Goal: Task Accomplishment & Management: Manage account settings

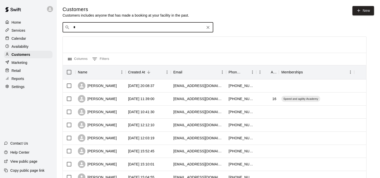
type input "**"
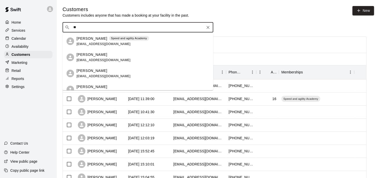
click at [95, 40] on p "[PERSON_NAME]" at bounding box center [92, 38] width 31 height 5
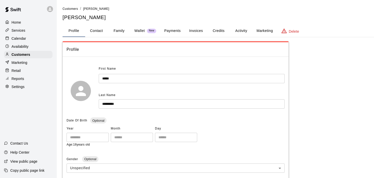
click at [241, 29] on button "Activity" at bounding box center [241, 31] width 23 height 12
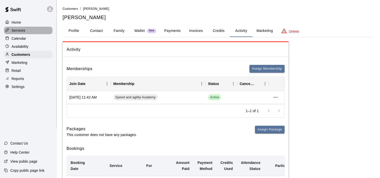
click at [14, 29] on p "Services" at bounding box center [19, 30] width 14 height 5
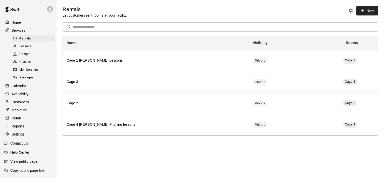
click at [20, 69] on div "Memberships" at bounding box center [33, 69] width 43 height 7
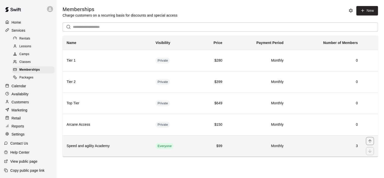
click at [92, 139] on th "Speed and agility Academy" at bounding box center [107, 145] width 89 height 21
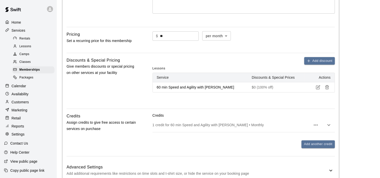
scroll to position [151, 0]
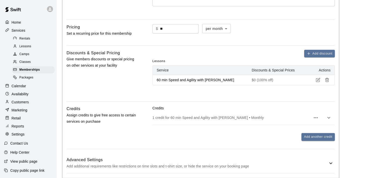
click at [331, 119] on icon "button" at bounding box center [329, 118] width 6 height 6
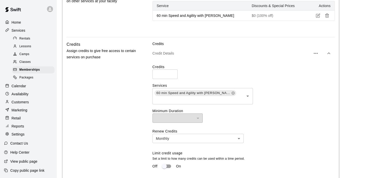
scroll to position [226, 0]
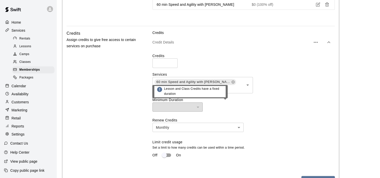
click at [199, 106] on div "​" at bounding box center [178, 106] width 50 height 9
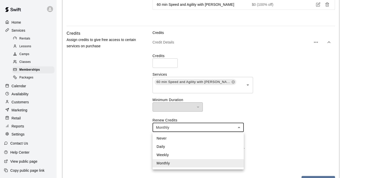
click at [239, 126] on body "**********" at bounding box center [192, 67] width 384 height 587
click at [239, 126] on div at bounding box center [192, 89] width 384 height 178
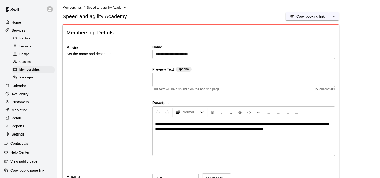
scroll to position [0, 0]
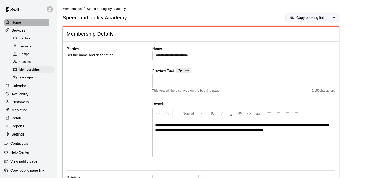
click at [14, 23] on p "Home" at bounding box center [17, 22] width 10 height 5
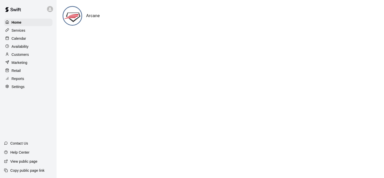
click at [20, 57] on p "Customers" at bounding box center [20, 54] width 17 height 5
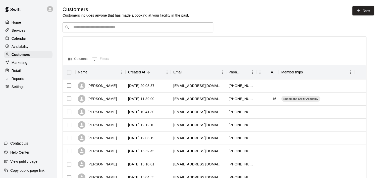
click at [71, 26] on div "​ ​" at bounding box center [138, 27] width 151 height 10
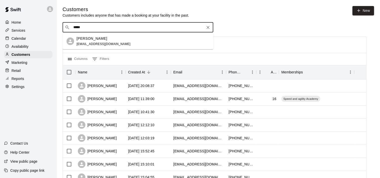
type input "******"
click at [101, 39] on div "[PERSON_NAME]" at bounding box center [104, 38] width 54 height 5
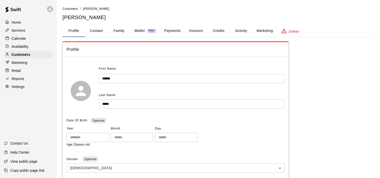
click at [226, 28] on button "Credits" at bounding box center [218, 31] width 23 height 12
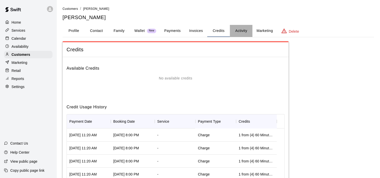
click at [239, 28] on button "Activity" at bounding box center [241, 31] width 23 height 12
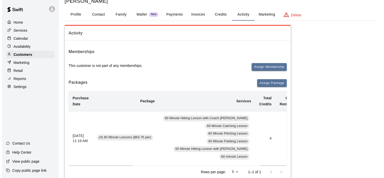
scroll to position [25, 0]
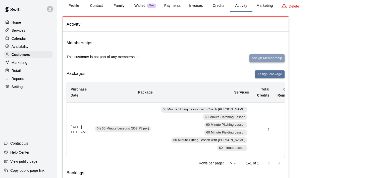
click at [261, 56] on button "Assign Membership" at bounding box center [267, 58] width 35 height 8
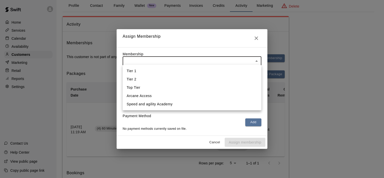
click at [172, 103] on li "Speed and agility Academy" at bounding box center [192, 104] width 139 height 8
type input "**********"
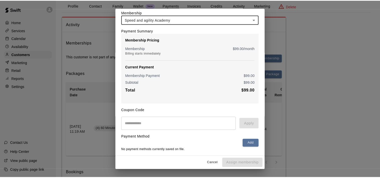
scroll to position [0, 0]
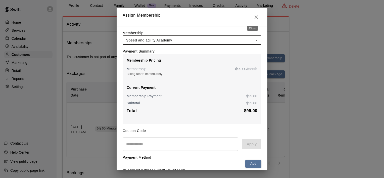
click at [253, 15] on icon "Close" at bounding box center [256, 17] width 6 height 6
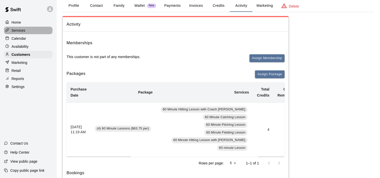
click at [23, 30] on p "Services" at bounding box center [19, 30] width 14 height 5
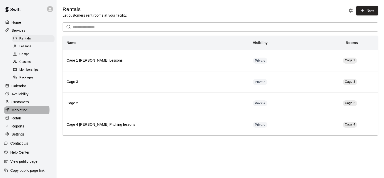
click at [26, 113] on p "Marketing" at bounding box center [20, 110] width 16 height 5
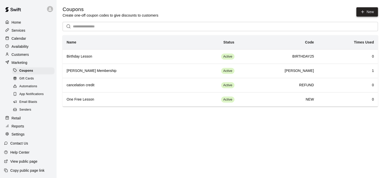
click at [361, 11] on icon "button" at bounding box center [363, 12] width 5 height 5
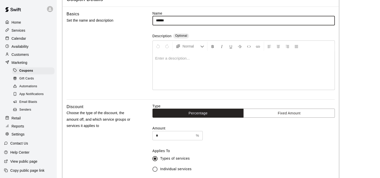
scroll to position [25, 0]
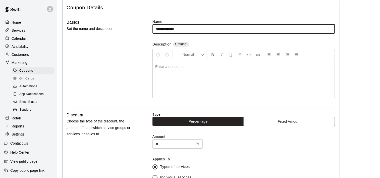
type input "**********"
click at [162, 69] on div at bounding box center [244, 79] width 182 height 38
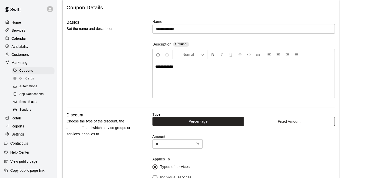
click at [277, 120] on button "Fixed Amount" at bounding box center [290, 121] width 92 height 9
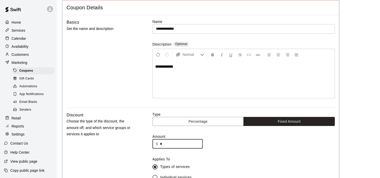
click at [162, 145] on input "*" at bounding box center [181, 143] width 43 height 9
type input "**"
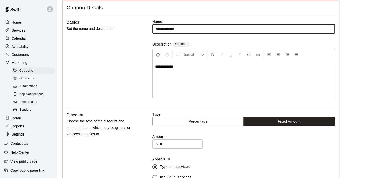
drag, startPoint x: 188, startPoint y: 27, endPoint x: 149, endPoint y: 28, distance: 39.5
click at [149, 28] on div "**********" at bounding box center [201, 63] width 269 height 89
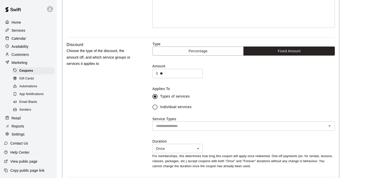
scroll to position [101, 0]
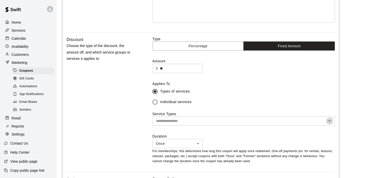
click at [329, 122] on icon "Open" at bounding box center [330, 121] width 6 height 6
type input "**********"
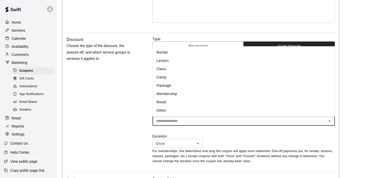
click at [247, 94] on li "Membership" at bounding box center [244, 94] width 183 height 8
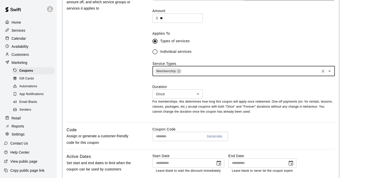
scroll to position [176, 0]
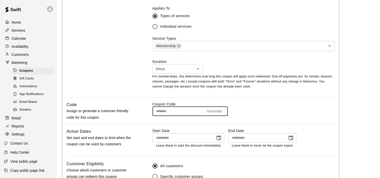
drag, startPoint x: 178, startPoint y: 111, endPoint x: 154, endPoint y: 109, distance: 23.9
click at [154, 109] on input "text" at bounding box center [176, 111] width 47 height 9
type input "*******"
click at [221, 139] on icon "Choose date" at bounding box center [219, 137] width 5 height 5
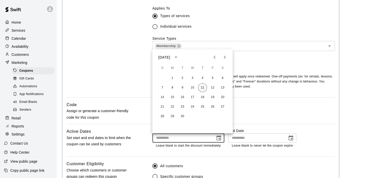
click at [204, 89] on button "11" at bounding box center [202, 87] width 9 height 9
type input "**********"
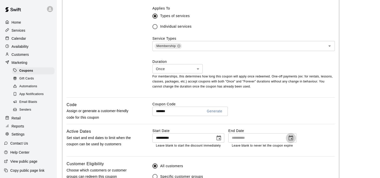
click at [290, 138] on icon "Choose date" at bounding box center [291, 138] width 6 height 6
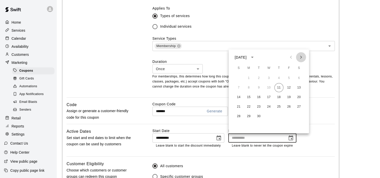
click at [303, 56] on icon "Next month" at bounding box center [301, 57] width 6 height 6
click at [289, 114] on button "31" at bounding box center [289, 116] width 9 height 9
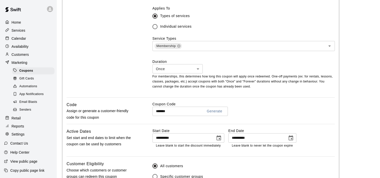
click at [290, 137] on icon "Choose date, selected date is Oct 31, 2025" at bounding box center [291, 137] width 5 height 5
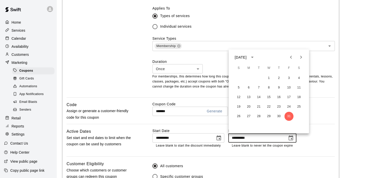
click at [247, 56] on div "[DATE]" at bounding box center [241, 57] width 12 height 5
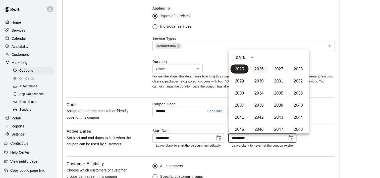
click at [259, 67] on button "2026" at bounding box center [259, 68] width 18 height 9
type input "**********"
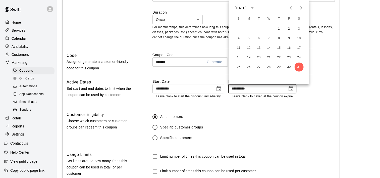
scroll to position [226, 0]
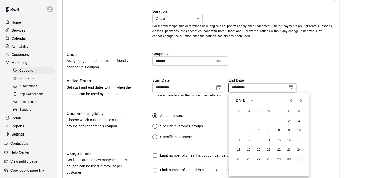
click at [302, 160] on button "31" at bounding box center [299, 159] width 9 height 9
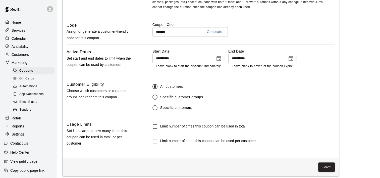
scroll to position [259, 0]
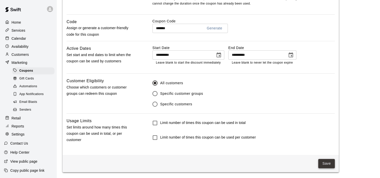
click at [325, 163] on button "Save" at bounding box center [327, 163] width 17 height 9
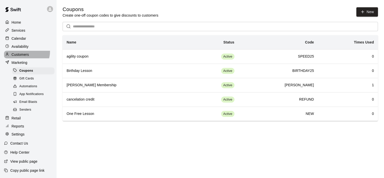
click at [24, 53] on div "Customers" at bounding box center [28, 55] width 49 height 8
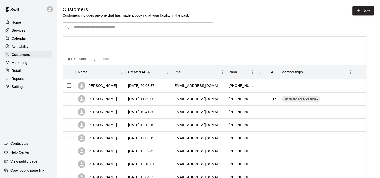
click at [117, 29] on input "Search customers by name or email" at bounding box center [141, 27] width 139 height 5
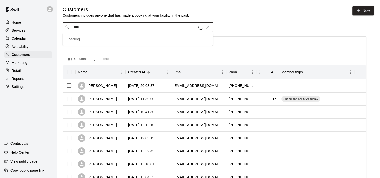
type input "*****"
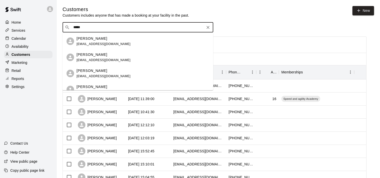
click at [97, 39] on div "[PERSON_NAME]" at bounding box center [104, 38] width 54 height 5
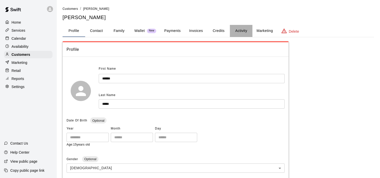
click at [242, 29] on button "Activity" at bounding box center [241, 31] width 23 height 12
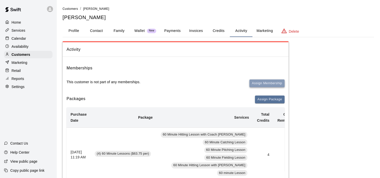
click at [256, 79] on button "Assign Membership" at bounding box center [267, 83] width 35 height 8
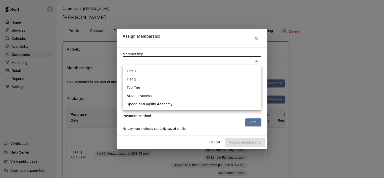
click at [217, 103] on li "Speed and agility Academy" at bounding box center [192, 104] width 139 height 8
type input "**********"
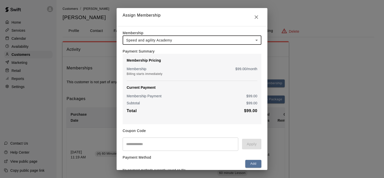
click at [158, 145] on input "text" at bounding box center [181, 144] width 116 height 13
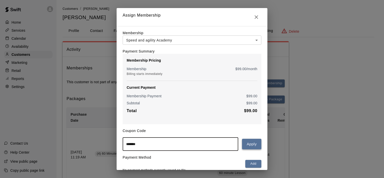
type input "*******"
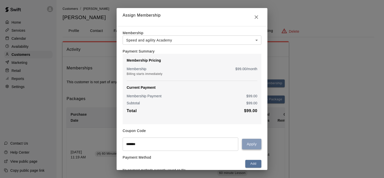
click at [246, 145] on button "Apply" at bounding box center [251, 144] width 19 height 11
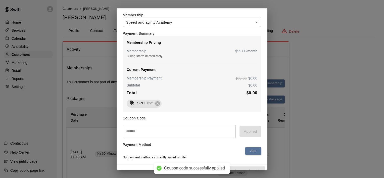
scroll to position [29, 0]
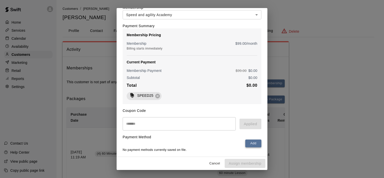
click at [247, 144] on button "Add" at bounding box center [253, 144] width 16 height 8
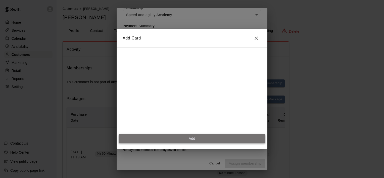
click at [189, 139] on button "Add" at bounding box center [192, 138] width 147 height 9
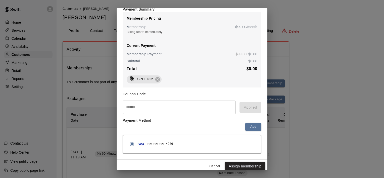
scroll to position [48, 0]
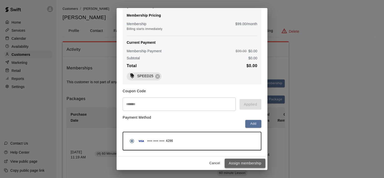
click at [242, 164] on button "Assign membership" at bounding box center [245, 163] width 41 height 9
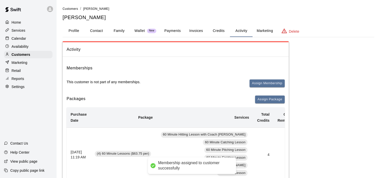
scroll to position [0, 0]
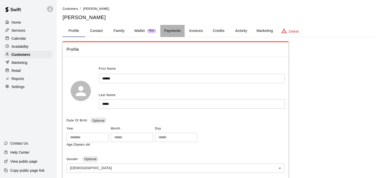
click at [169, 29] on button "Payments" at bounding box center [172, 31] width 24 height 12
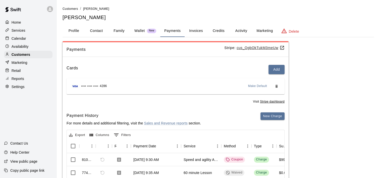
click at [72, 29] on button "Profile" at bounding box center [74, 31] width 23 height 12
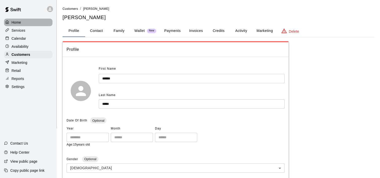
click at [16, 22] on p "Home" at bounding box center [17, 22] width 10 height 5
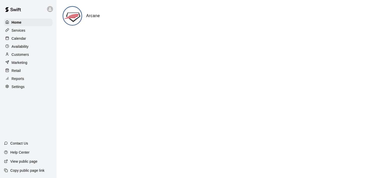
click at [69, 19] on img at bounding box center [72, 16] width 19 height 19
click at [19, 39] on p "Calendar" at bounding box center [19, 38] width 15 height 5
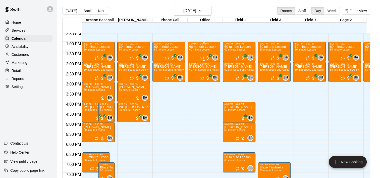
scroll to position [242, 0]
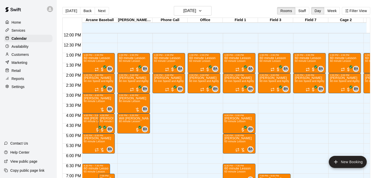
click at [335, 11] on button "Week" at bounding box center [332, 11] width 16 height 8
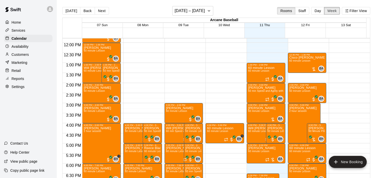
scroll to position [217, 0]
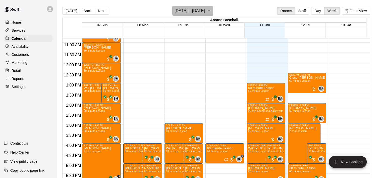
click at [211, 13] on icon "button" at bounding box center [209, 11] width 4 height 6
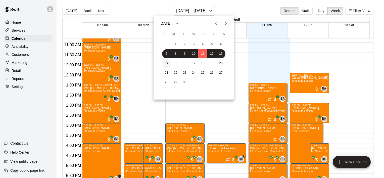
click at [168, 64] on button "14" at bounding box center [166, 63] width 9 height 9
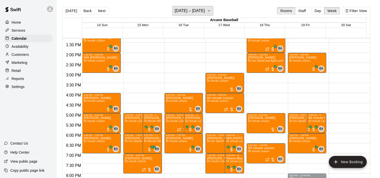
scroll to position [192, 0]
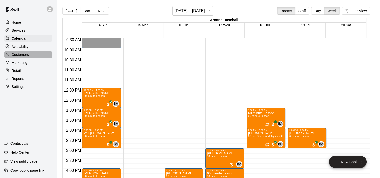
click at [19, 57] on p "Customers" at bounding box center [20, 54] width 17 height 5
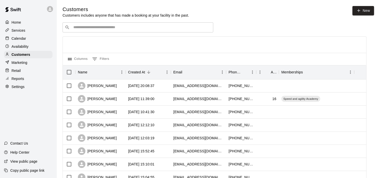
click at [80, 29] on input "Search customers by name or email" at bounding box center [141, 27] width 139 height 5
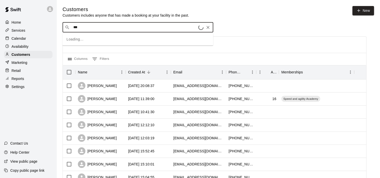
type input "****"
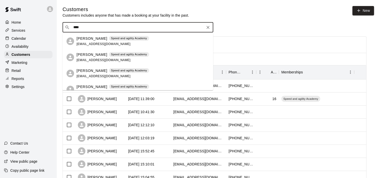
click at [92, 39] on p "[PERSON_NAME]" at bounding box center [92, 38] width 31 height 5
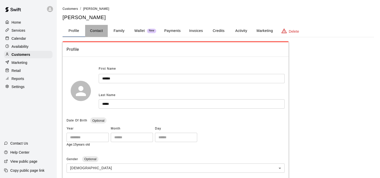
click at [99, 31] on button "Contact" at bounding box center [96, 31] width 23 height 12
select select "**"
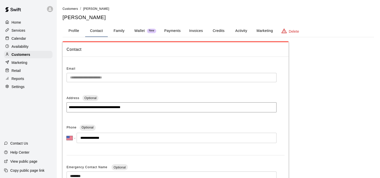
click at [141, 105] on input "**********" at bounding box center [172, 107] width 210 height 10
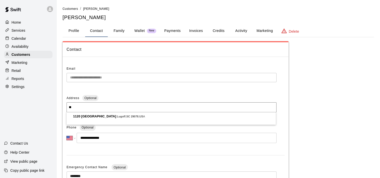
type input "*"
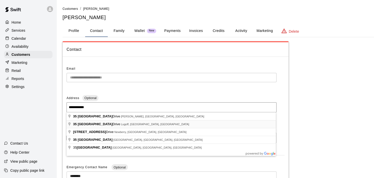
type input "**********"
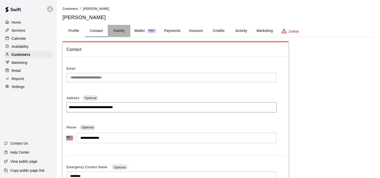
click at [120, 28] on button "Family" at bounding box center [119, 31] width 23 height 12
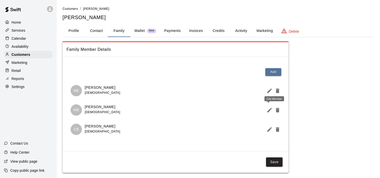
click at [269, 111] on icon "Edit Member" at bounding box center [270, 110] width 5 height 5
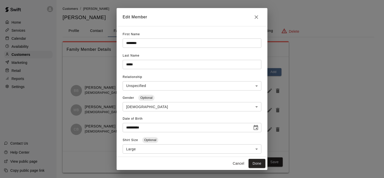
click at [251, 89] on body "**********" at bounding box center [192, 91] width 384 height 183
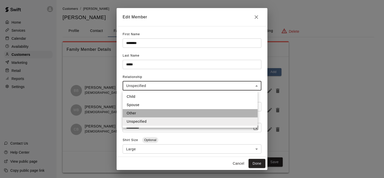
click at [229, 111] on li "Other" at bounding box center [190, 113] width 135 height 8
type input "*****"
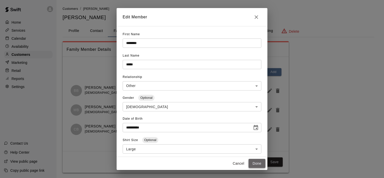
click at [254, 162] on button "Done" at bounding box center [257, 163] width 17 height 9
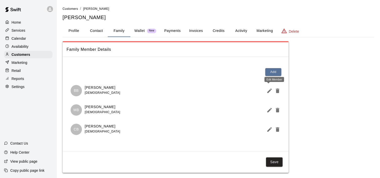
click at [268, 91] on icon "Edit Member" at bounding box center [270, 91] width 6 height 6
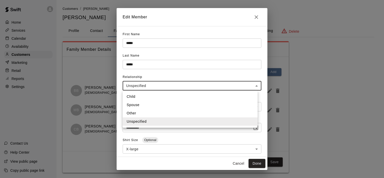
click at [251, 85] on body "**********" at bounding box center [192, 91] width 384 height 183
click at [218, 112] on li "Other" at bounding box center [190, 113] width 135 height 8
type input "*****"
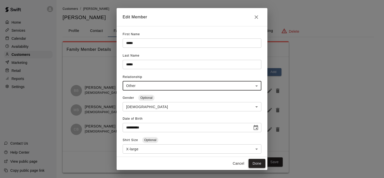
click at [255, 163] on button "Done" at bounding box center [257, 163] width 17 height 9
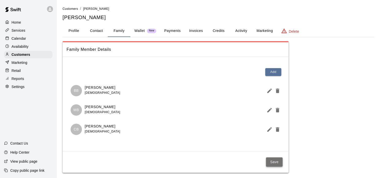
click at [272, 159] on button "Save" at bounding box center [274, 161] width 17 height 9
click at [140, 29] on p "Wallet" at bounding box center [140, 30] width 11 height 5
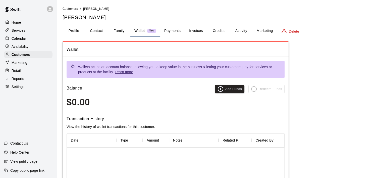
click at [173, 31] on button "Payments" at bounding box center [172, 31] width 24 height 12
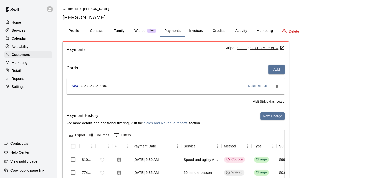
click at [200, 31] on button "Invoices" at bounding box center [196, 31] width 23 height 12
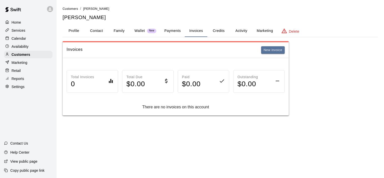
click at [222, 30] on button "Credits" at bounding box center [218, 31] width 23 height 12
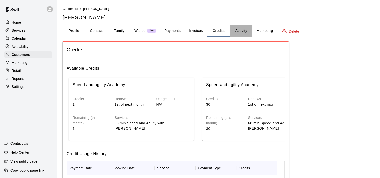
click at [238, 31] on button "Activity" at bounding box center [241, 31] width 23 height 12
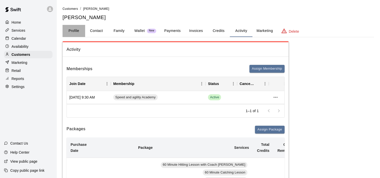
click at [76, 30] on button "Profile" at bounding box center [74, 31] width 23 height 12
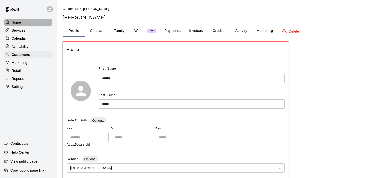
click at [8, 22] on icon at bounding box center [7, 22] width 4 height 4
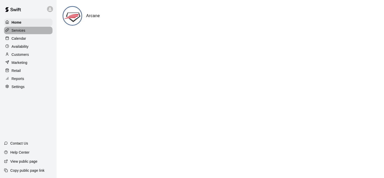
click at [21, 32] on p "Services" at bounding box center [19, 30] width 14 height 5
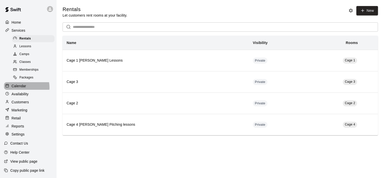
click at [18, 89] on p "Calendar" at bounding box center [19, 85] width 15 height 5
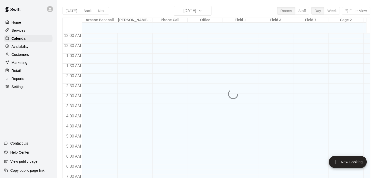
scroll to position [202, 0]
